Goal: Browse casually

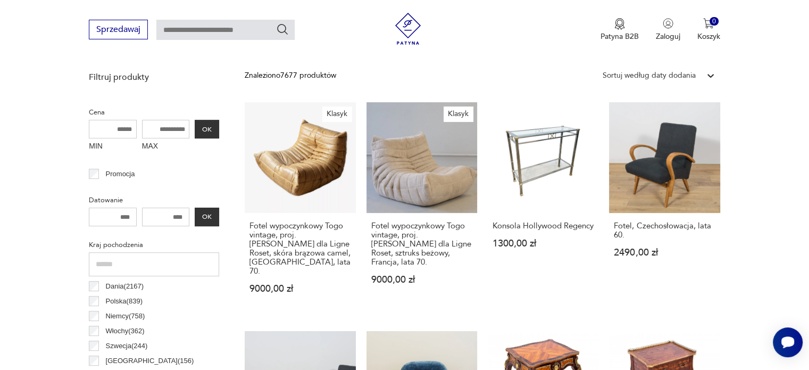
scroll to position [375, 0]
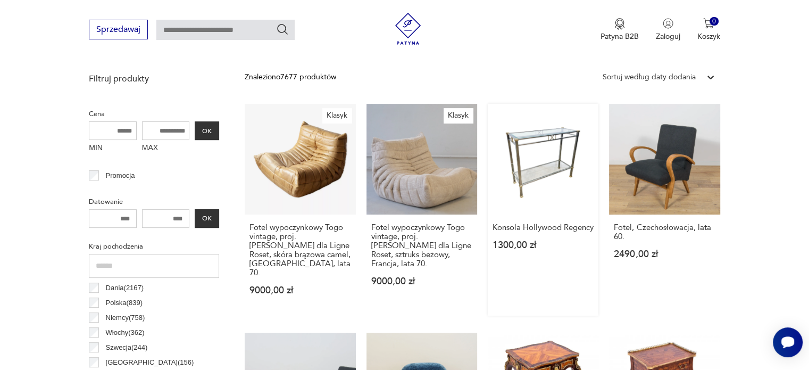
click at [543, 168] on link "Konsola Hollywood Regency 1300,00 zł" at bounding box center [543, 210] width 111 height 212
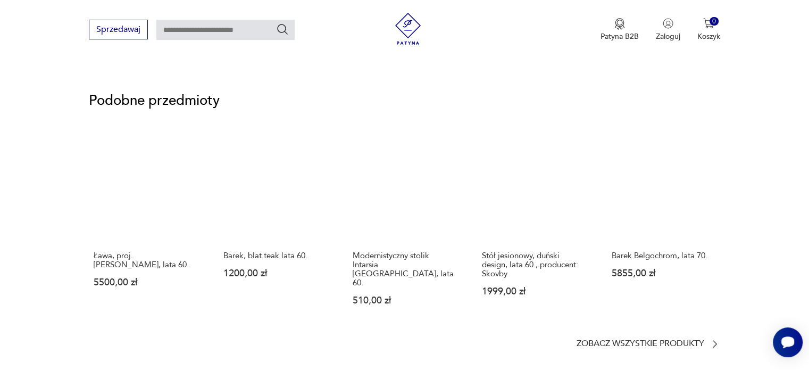
scroll to position [772, 0]
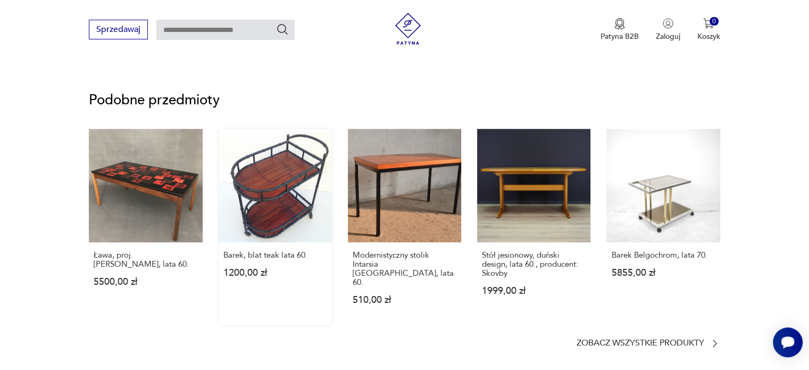
click at [260, 192] on link "Barek, blat teak lata 60. 1200,00 zł" at bounding box center [275, 227] width 113 height 196
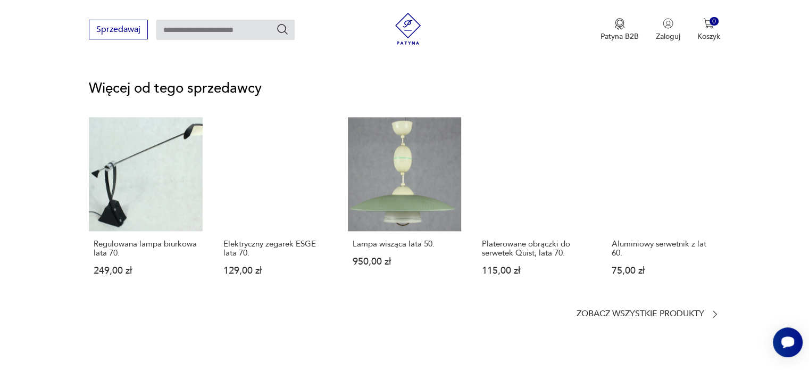
scroll to position [1372, 0]
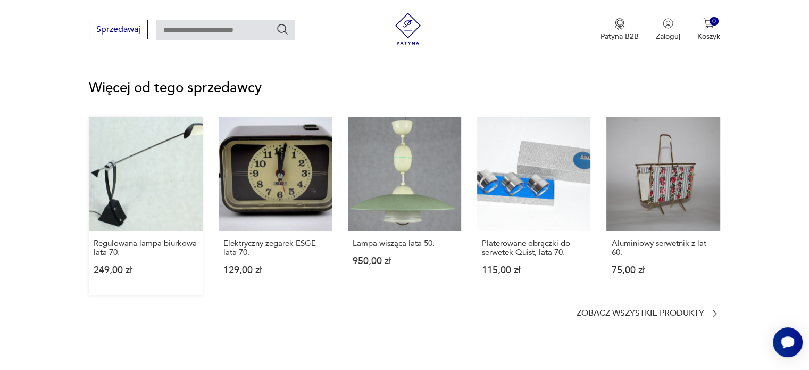
click at [154, 212] on link "Regulowana lampa biurkowa lata 70. 249,00 zł" at bounding box center [145, 205] width 113 height 178
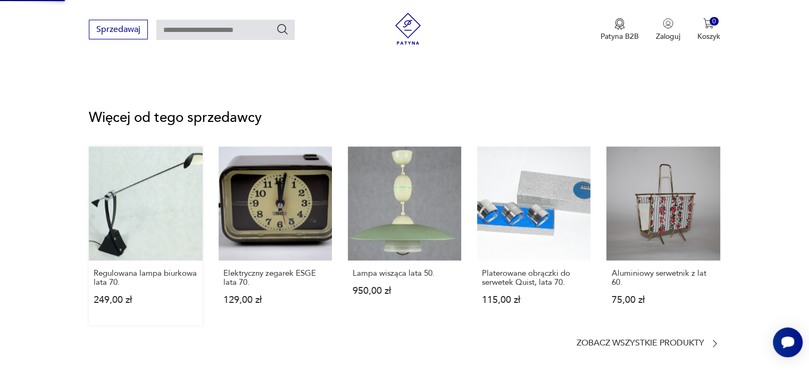
scroll to position [1210, 0]
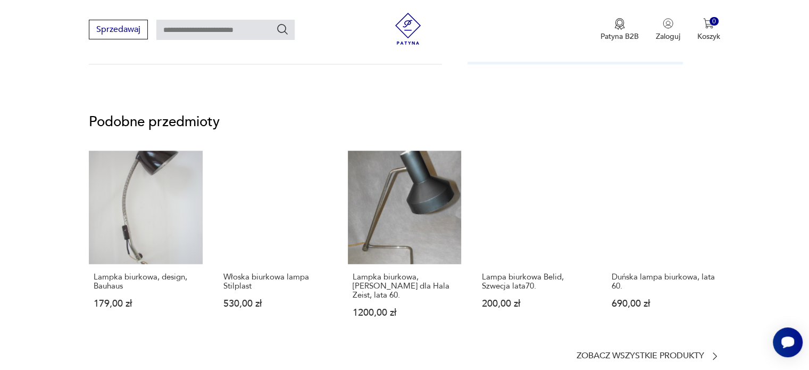
scroll to position [617, 0]
